Goal: Download file/media

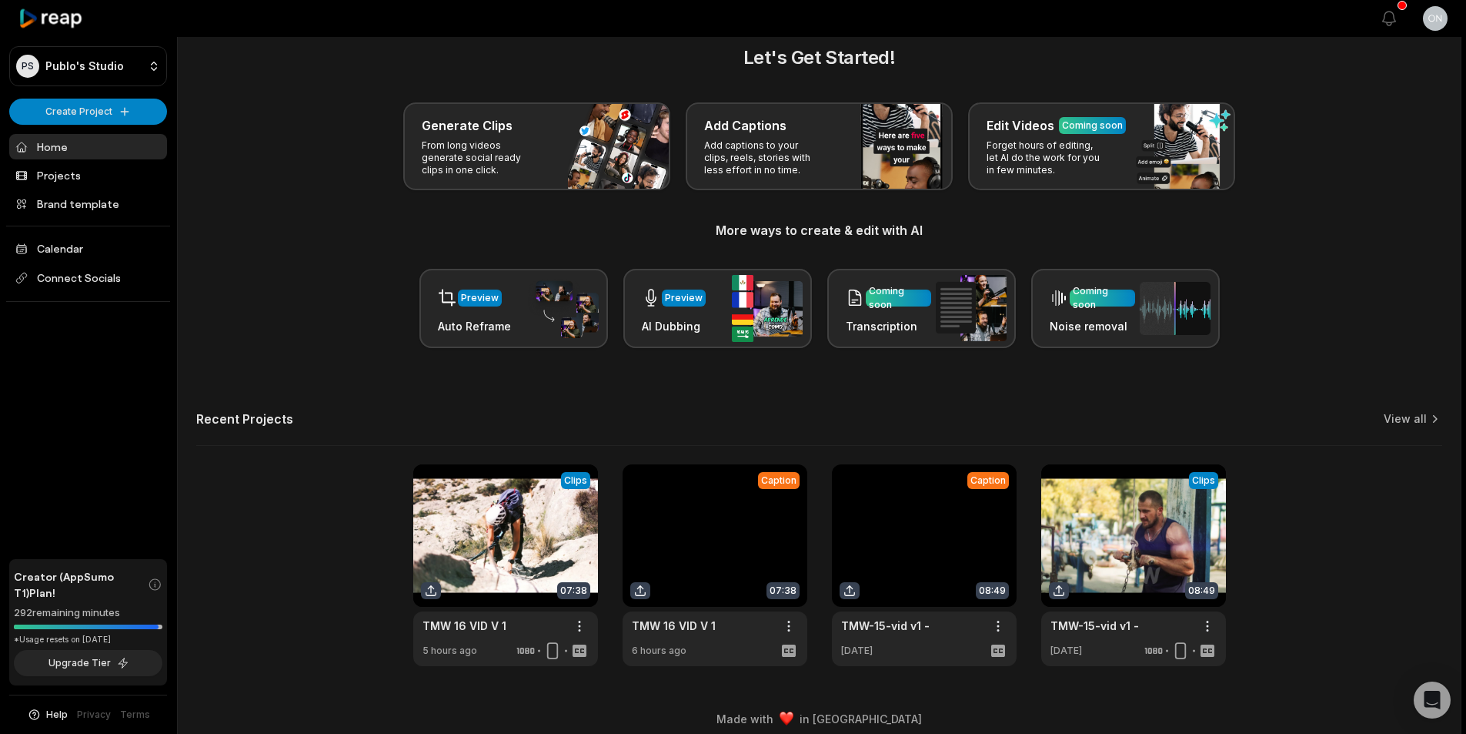
scroll to position [35, 0]
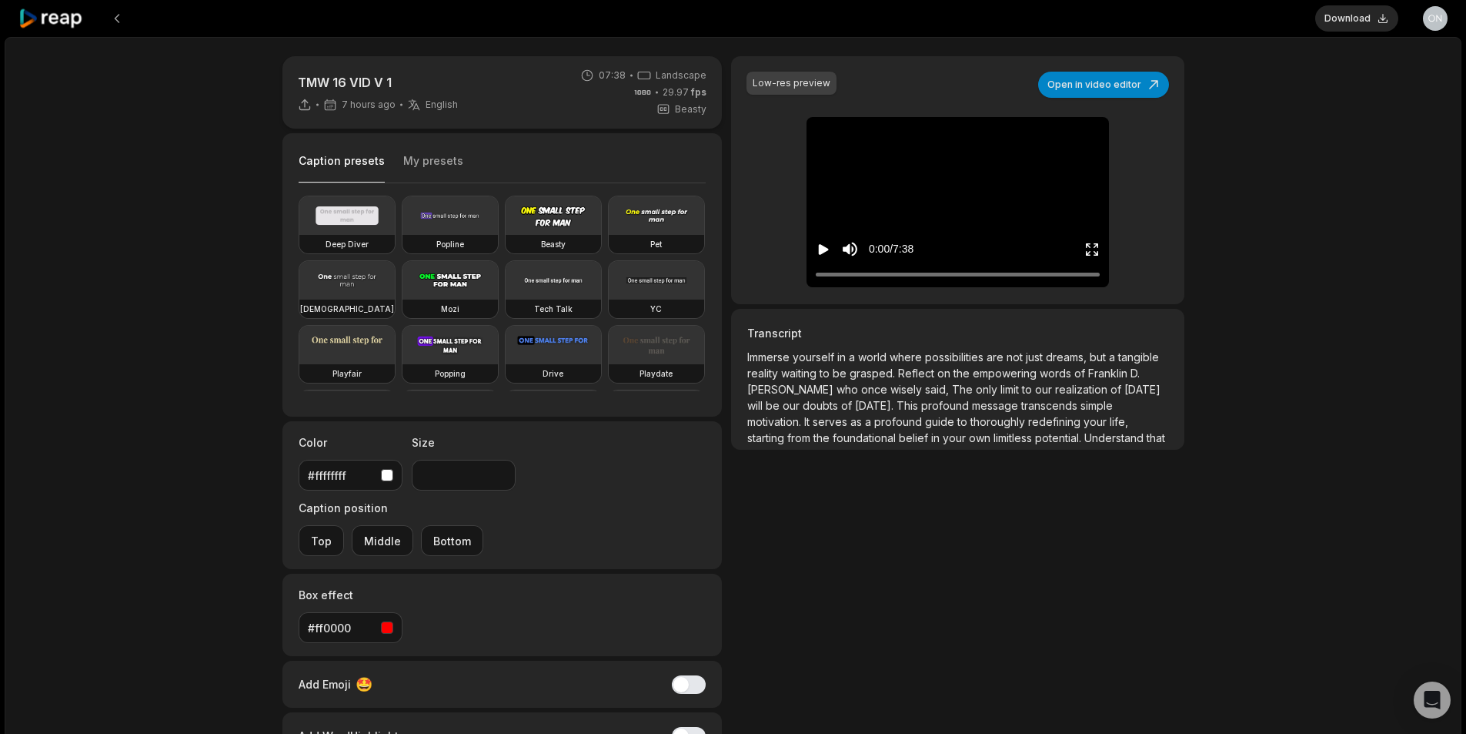
click at [823, 254] on icon "Play video" at bounding box center [823, 249] width 15 height 15
click at [830, 255] on icon "Pause video" at bounding box center [823, 249] width 15 height 15
click at [822, 256] on icon "Play video" at bounding box center [823, 249] width 15 height 15
click at [822, 256] on icon "Pause video" at bounding box center [823, 249] width 15 height 15
click at [828, 247] on icon "Play video" at bounding box center [823, 249] width 15 height 15
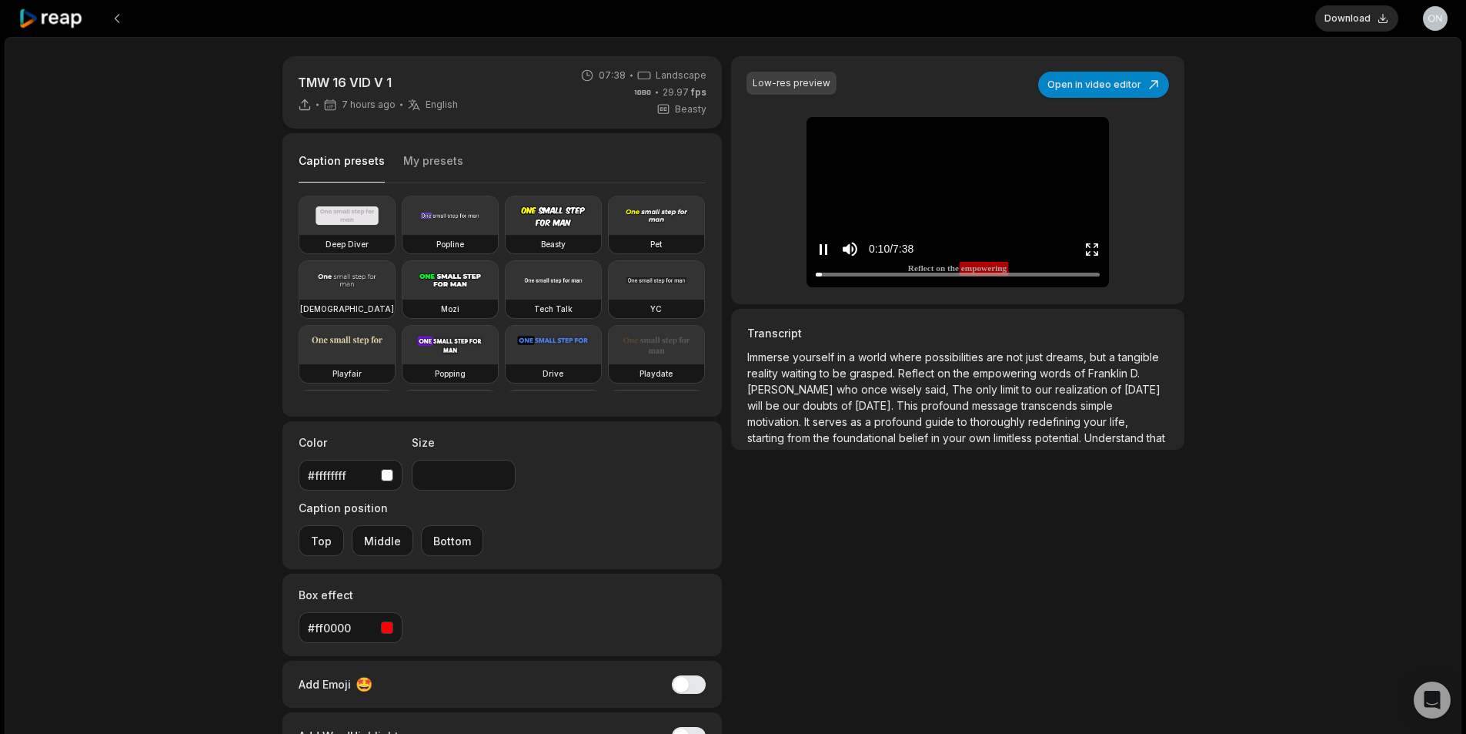
click at [828, 247] on icon "Pause video" at bounding box center [823, 249] width 15 height 15
click at [1367, 28] on button "Download" at bounding box center [1356, 18] width 83 height 26
click at [1376, 15] on button "Download" at bounding box center [1356, 18] width 83 height 26
click at [1139, 84] on button "Open in video editor" at bounding box center [1103, 85] width 131 height 26
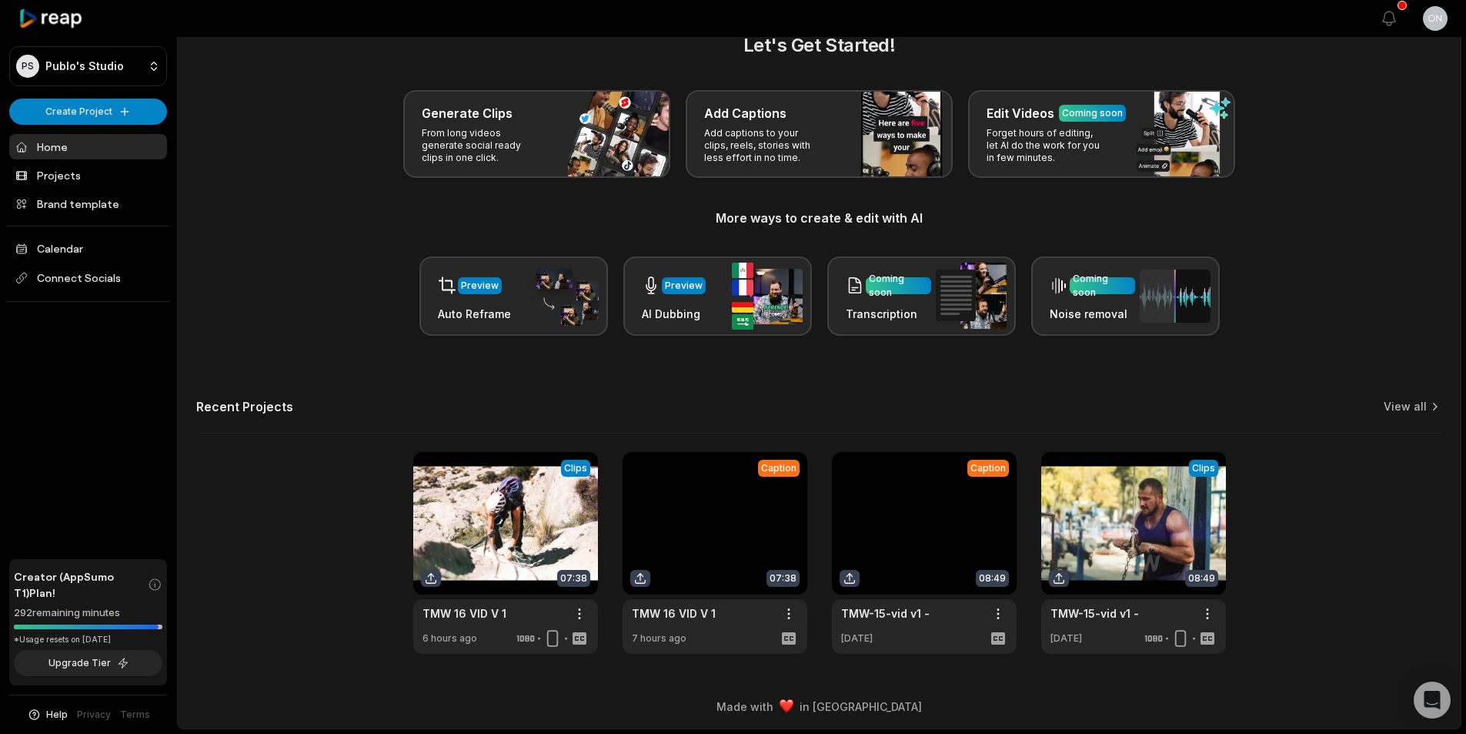
scroll to position [35, 0]
